Goal: Task Accomplishment & Management: Manage account settings

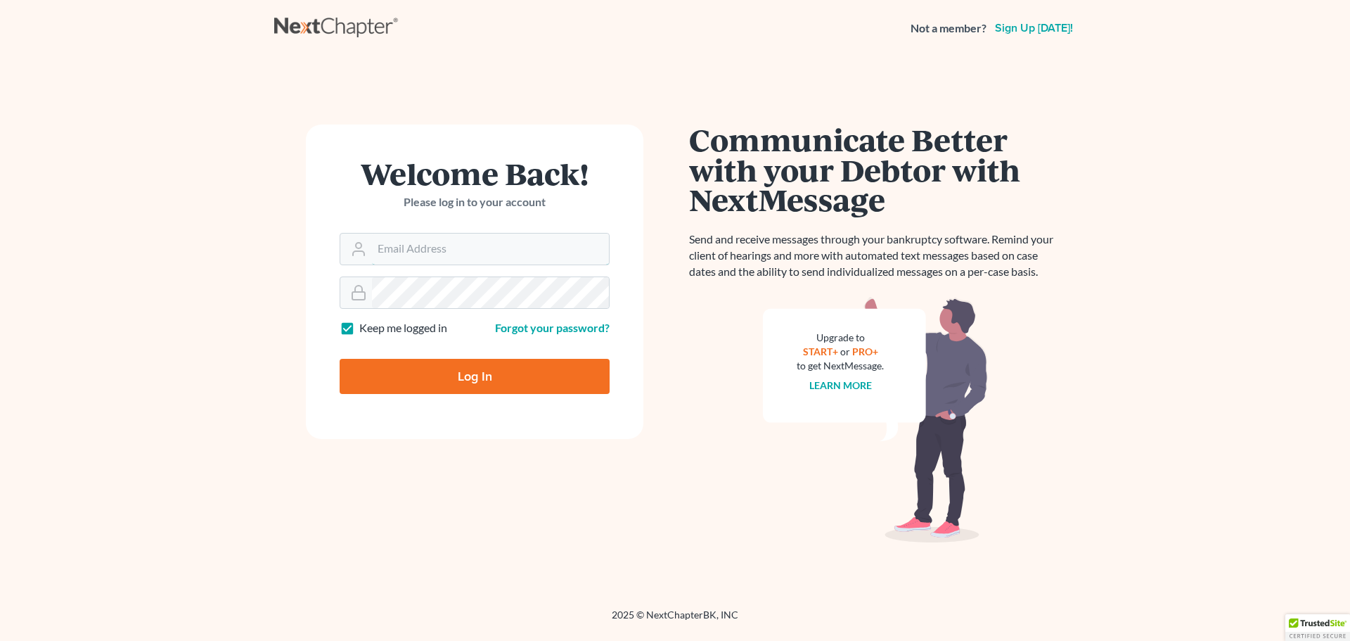
type input "[EMAIL_ADDRESS][DOMAIN_NAME]"
click at [387, 374] on input "Log In" at bounding box center [475, 376] width 270 height 35
type input "Thinking..."
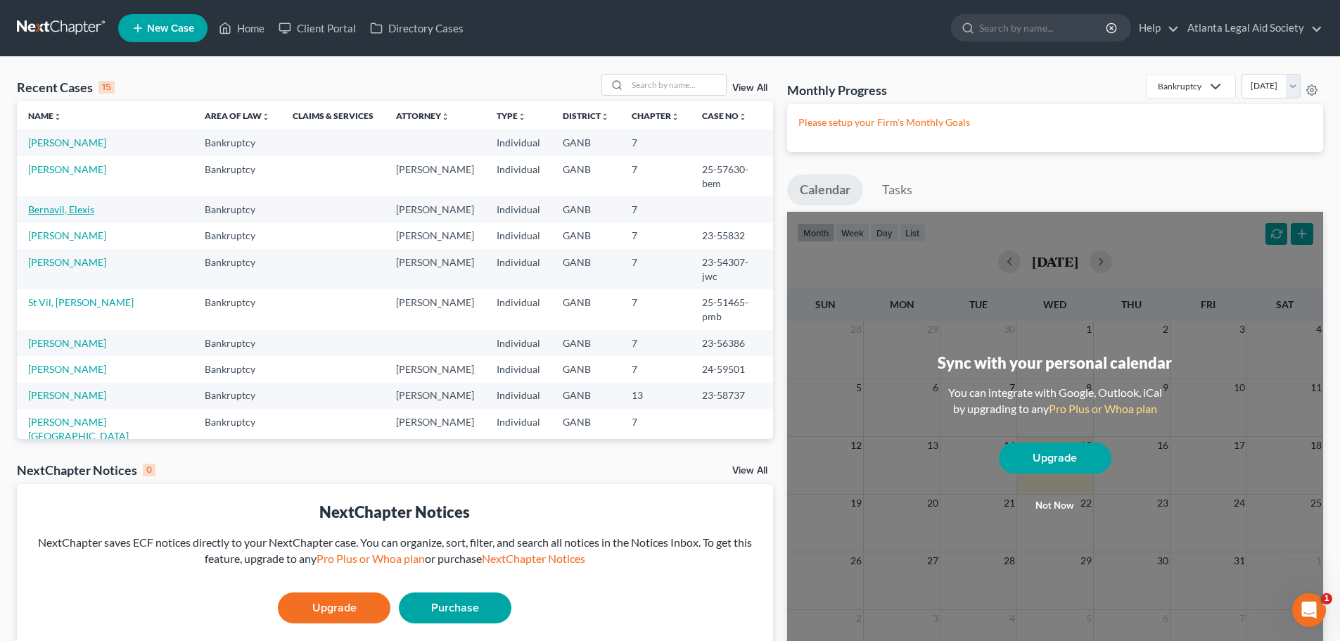
click at [48, 203] on link "Bernavil, Elexis" at bounding box center [61, 209] width 66 height 12
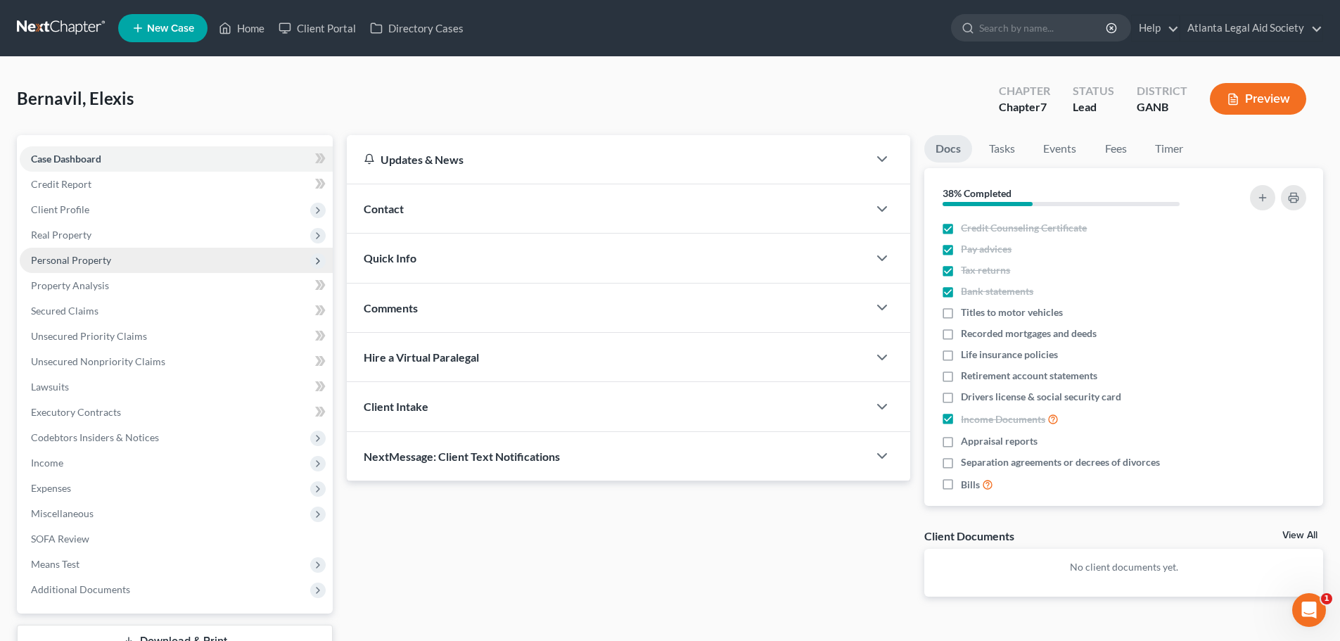
click at [45, 259] on span "Personal Property" at bounding box center [71, 260] width 80 height 12
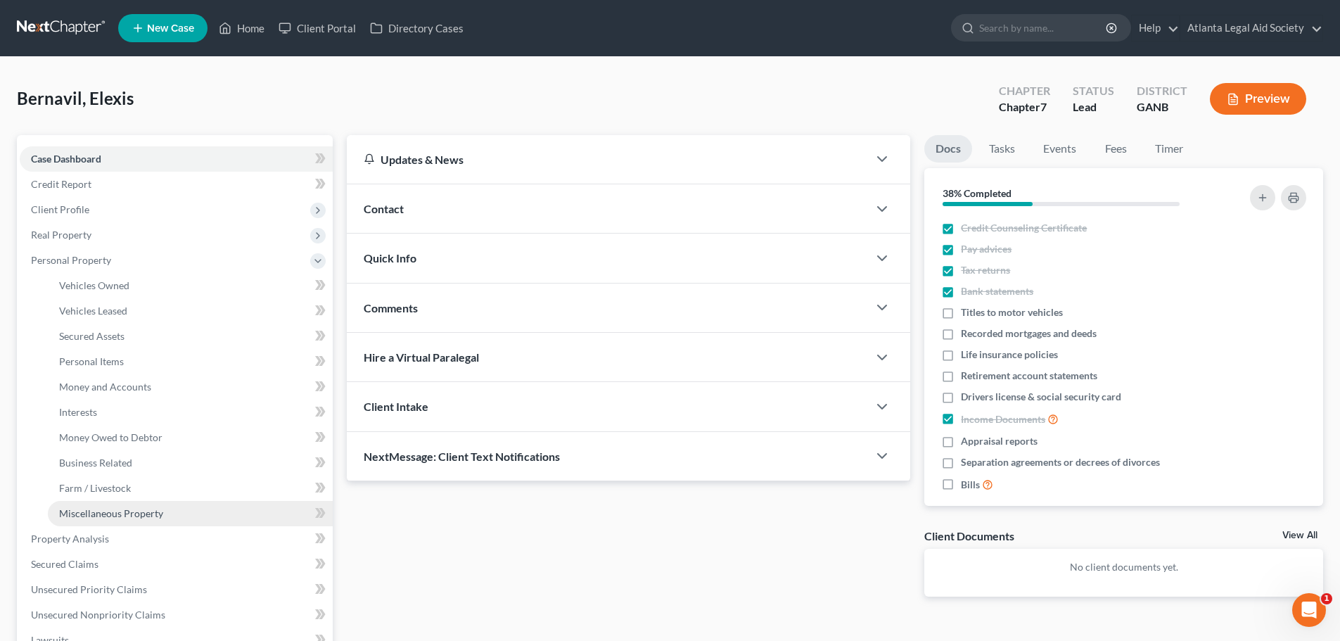
click at [102, 515] on span "Miscellaneous Property" at bounding box center [111, 513] width 104 height 12
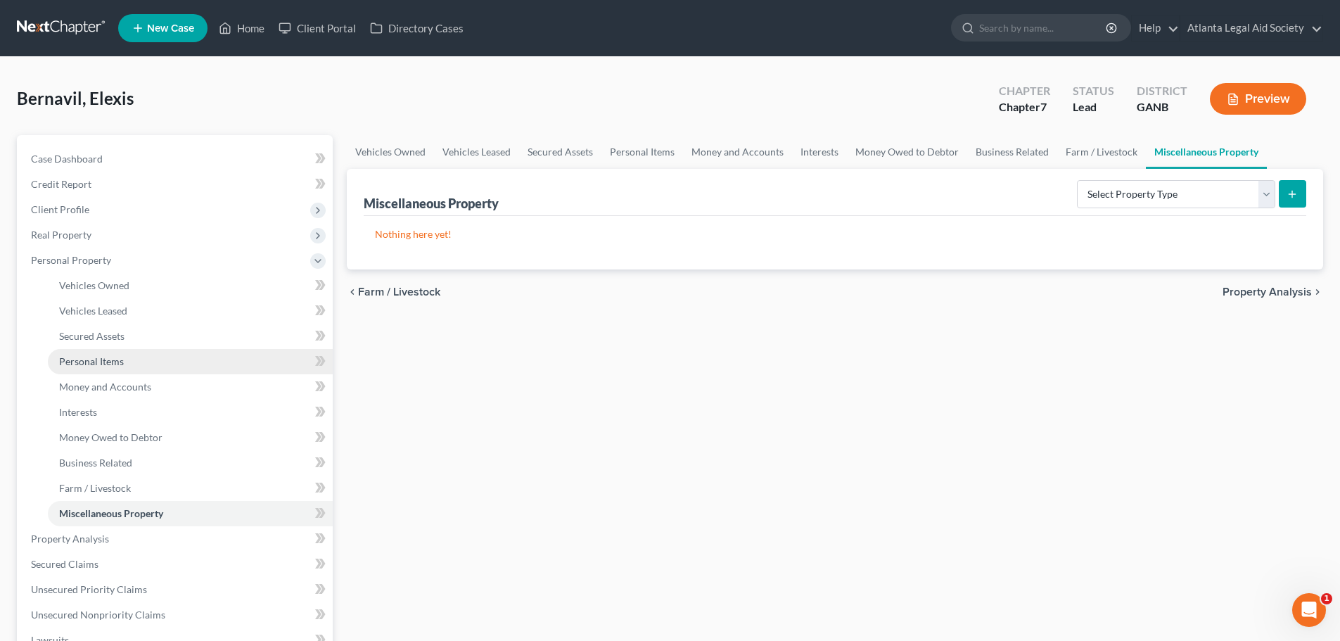
click at [79, 365] on span "Personal Items" at bounding box center [91, 361] width 65 height 12
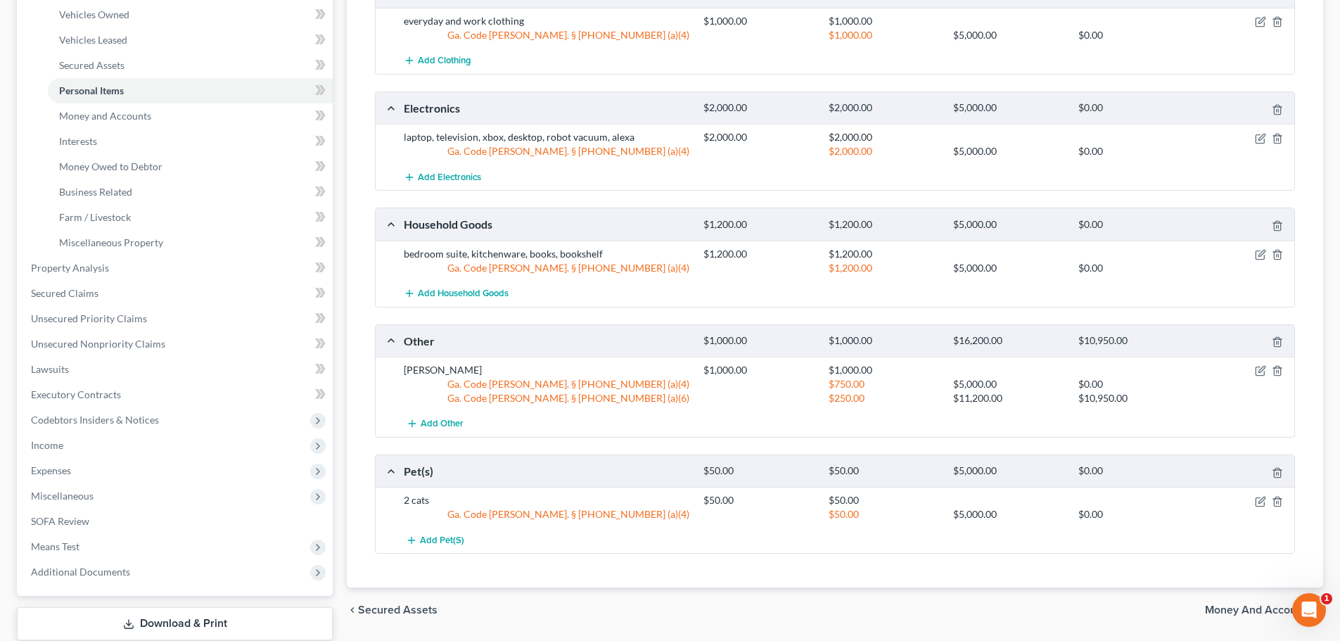
scroll to position [231, 0]
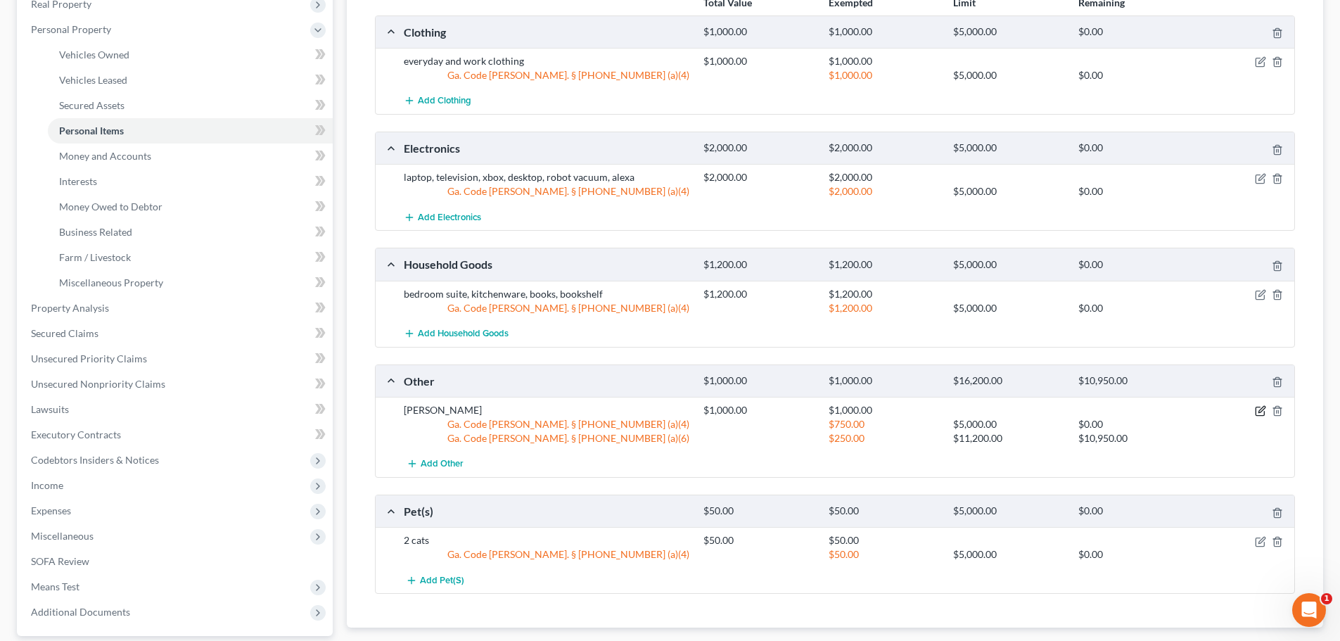
click at [1262, 410] on icon "button" at bounding box center [1260, 410] width 11 height 11
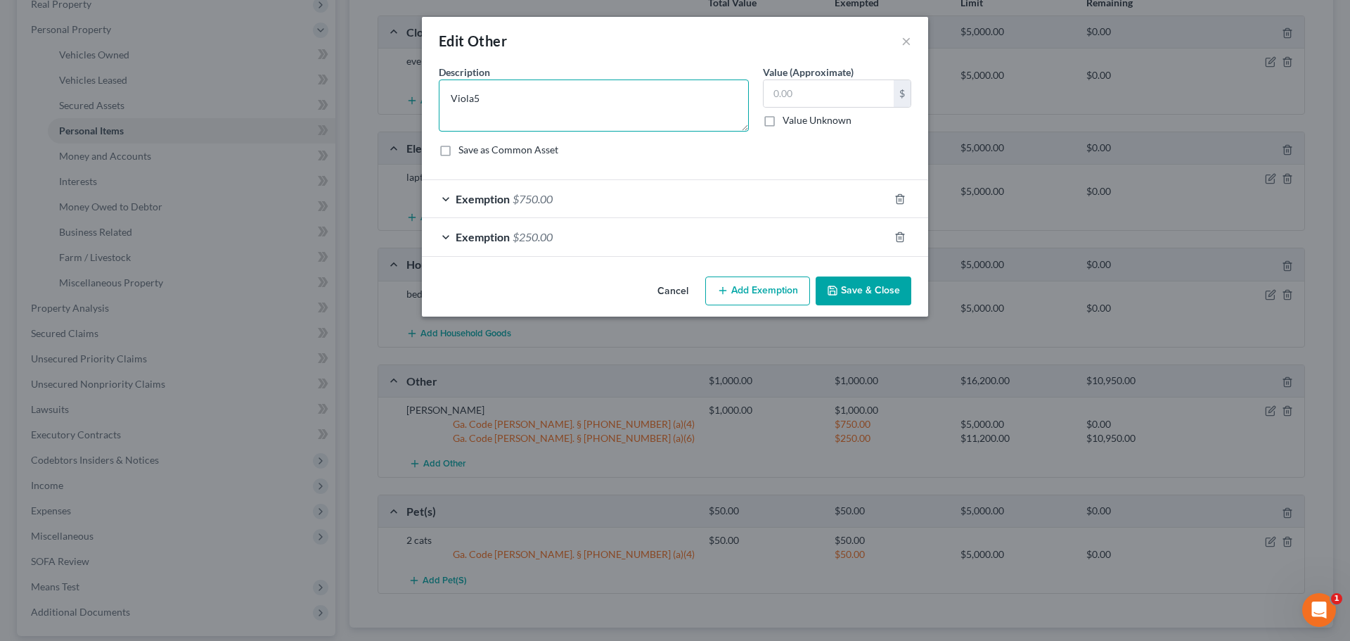
type textarea "Viola"
click at [813, 91] on input "text" at bounding box center [829, 93] width 130 height 27
type input "500"
click at [897, 236] on icon "button" at bounding box center [900, 236] width 6 height 9
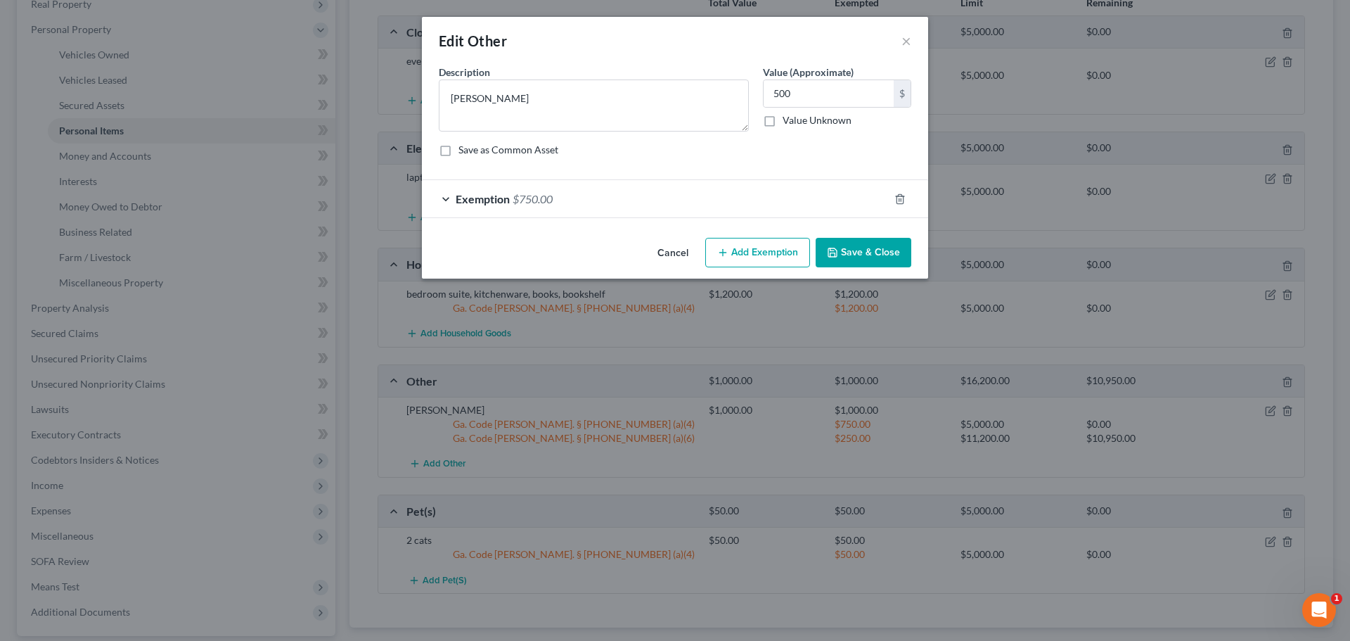
click at [674, 206] on div "Exemption $750.00" at bounding box center [655, 198] width 467 height 37
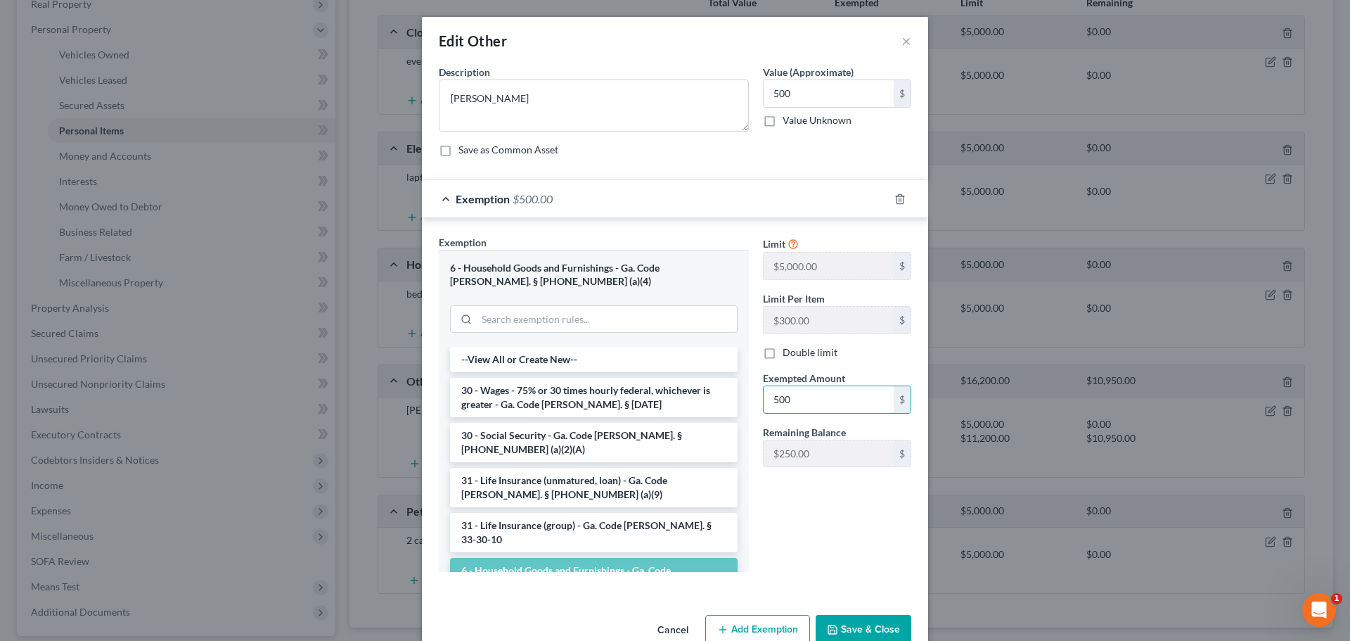
type input "500"
click at [842, 506] on div "Limit $5,000.00 $ Limit Per Item $300.00 $ Double limit Exempted Amount * 500 $…" at bounding box center [837, 409] width 162 height 348
click at [854, 626] on button "Save & Close" at bounding box center [864, 630] width 96 height 30
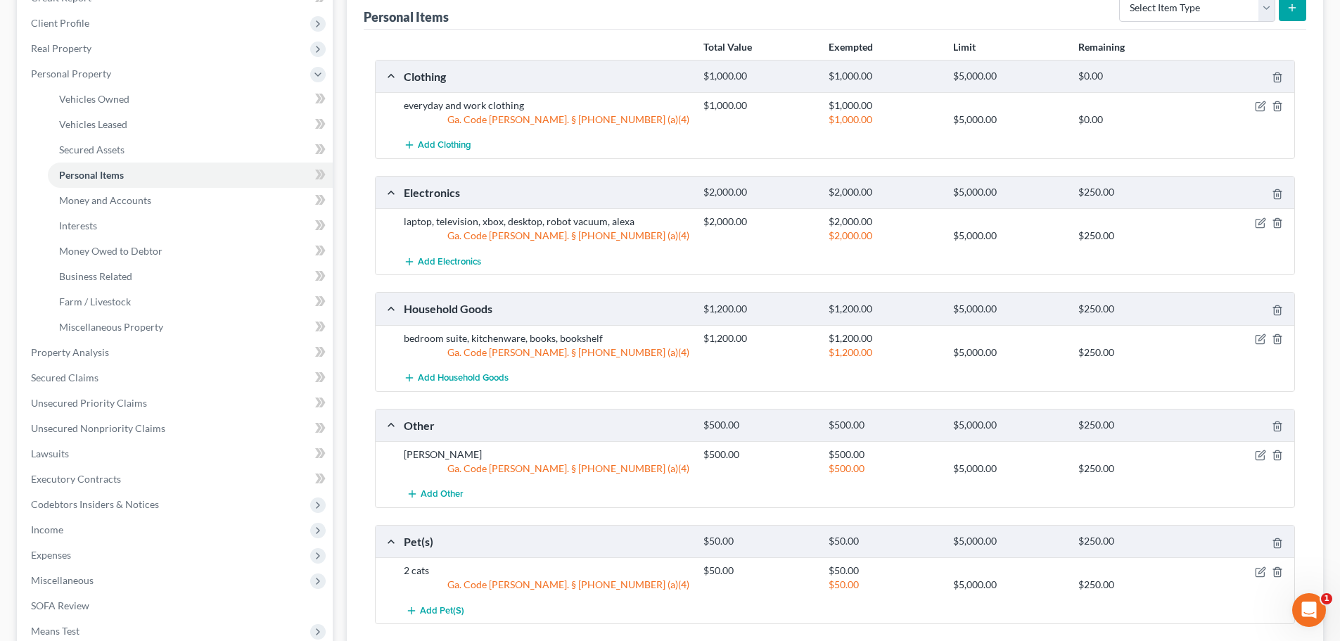
scroll to position [188, 0]
click at [1256, 106] on icon "button" at bounding box center [1260, 104] width 11 height 11
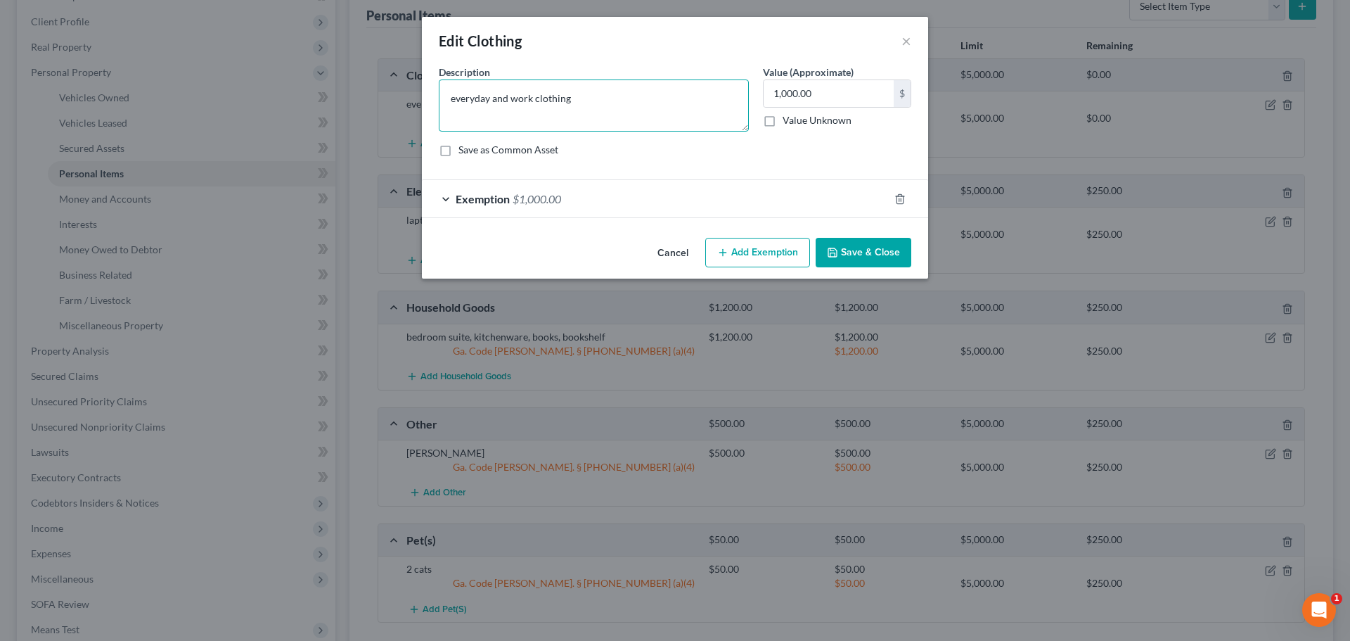
drag, startPoint x: 572, startPoint y: 99, endPoint x: 479, endPoint y: 99, distance: 92.8
click at [479, 99] on textarea "everyday and work clothing" at bounding box center [594, 105] width 310 height 52
click at [528, 103] on textarea "everyday and work clothing" at bounding box center [594, 105] width 310 height 52
click at [584, 100] on textarea "everyday and work clothing" at bounding box center [594, 105] width 310 height 52
click at [905, 37] on button "×" at bounding box center [907, 40] width 10 height 17
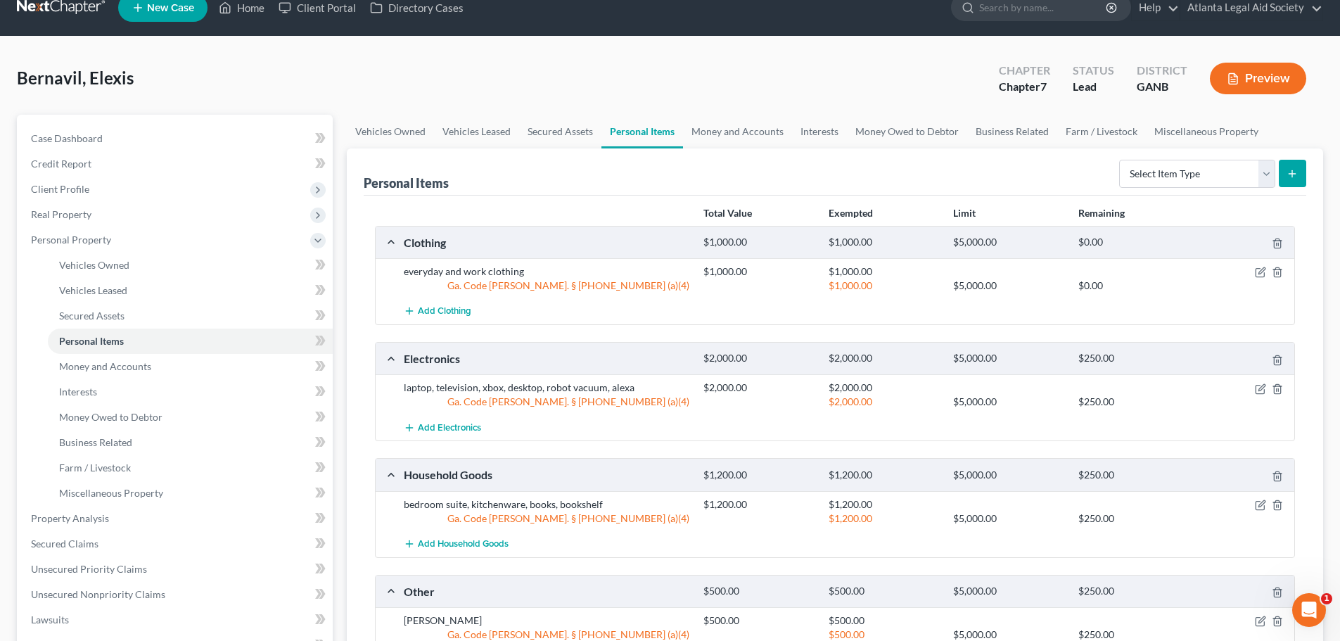
scroll to position [0, 0]
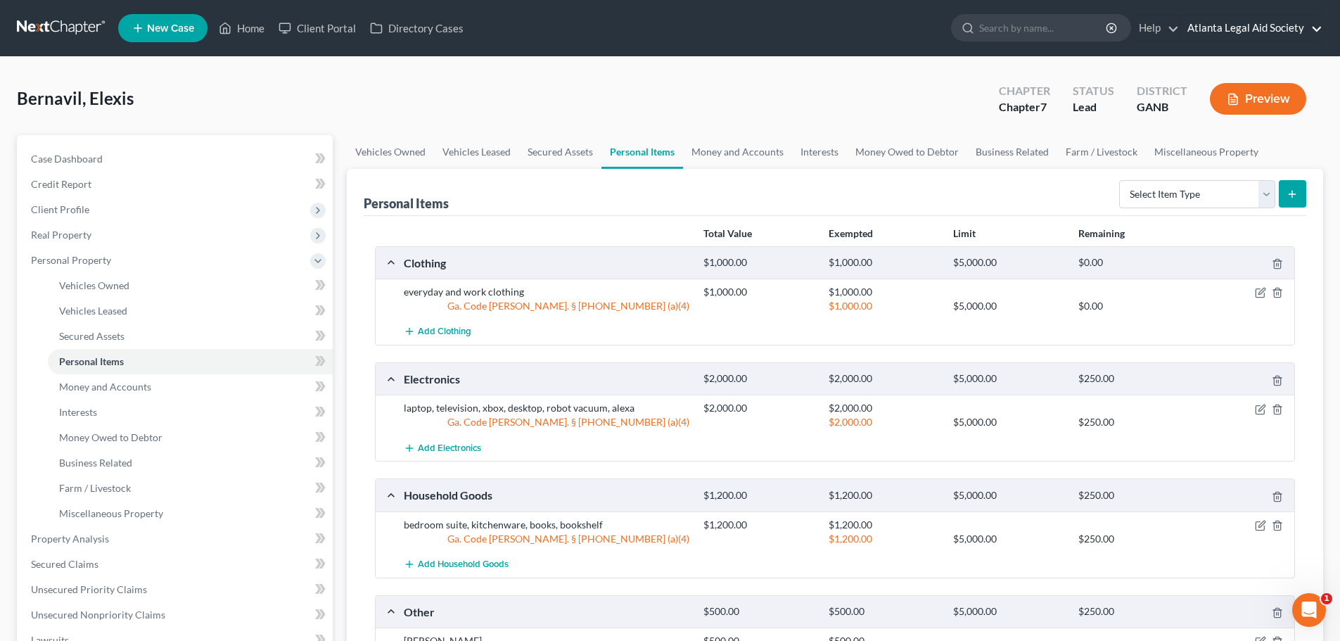
click at [1269, 29] on link "Atlanta Legal Aid Society" at bounding box center [1251, 27] width 142 height 25
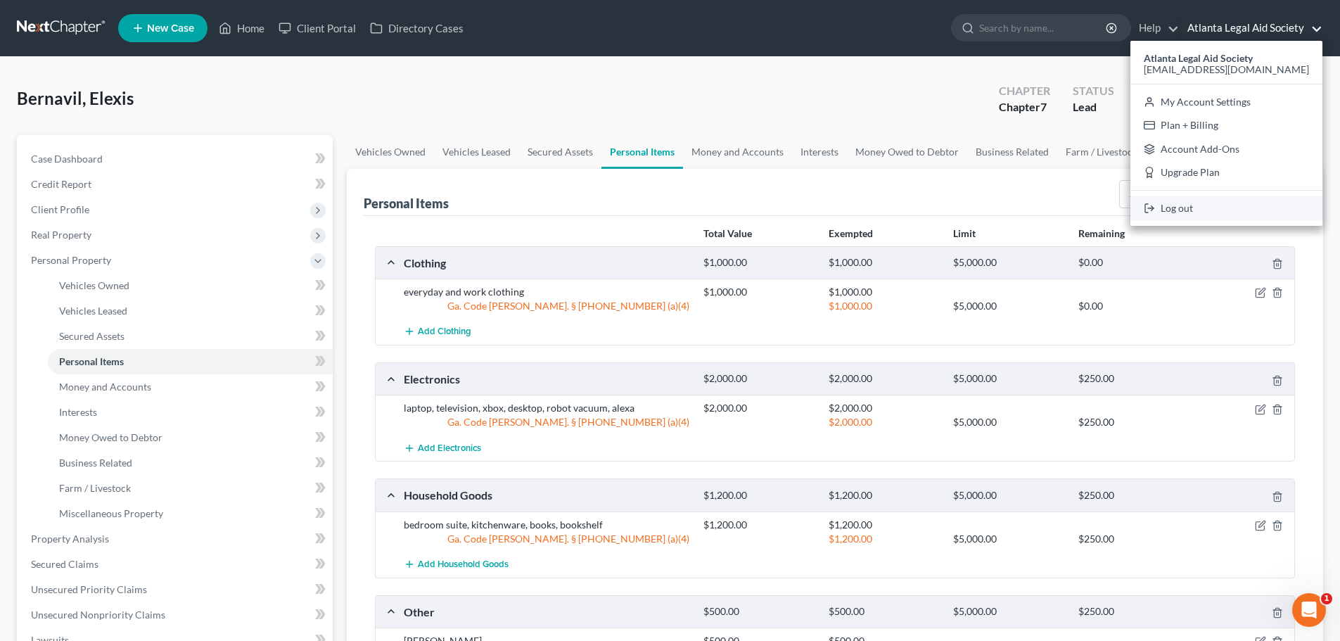
click at [1229, 205] on link "Log out" at bounding box center [1226, 208] width 192 height 24
